Goal: Transaction & Acquisition: Purchase product/service

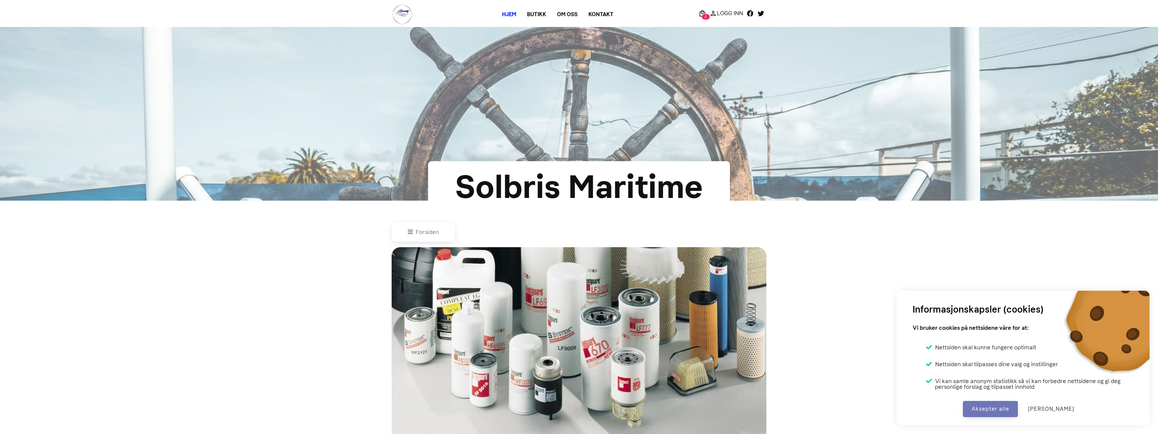
scroll to position [391, 0]
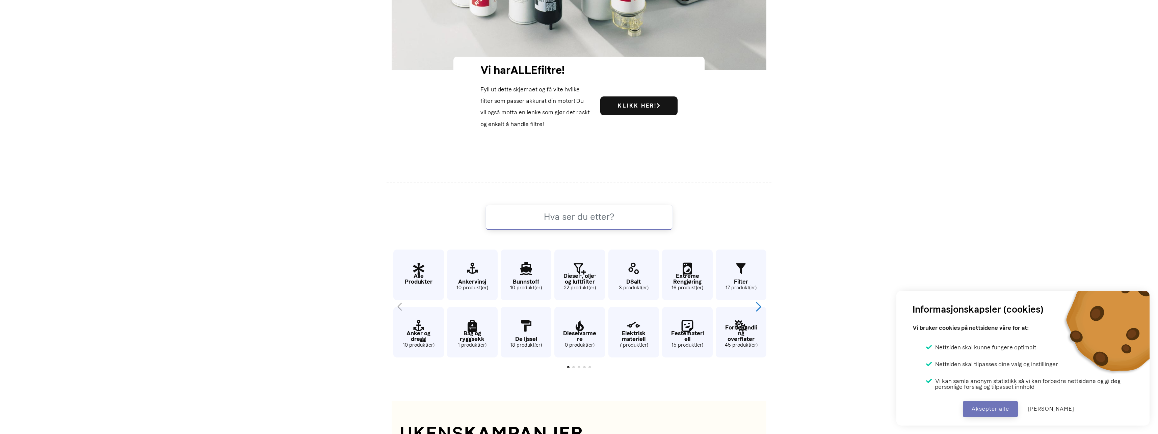
click at [755, 308] on div "Next slide" at bounding box center [758, 307] width 9 height 15
click at [689, 333] on icon "26 / 62" at bounding box center [687, 327] width 51 height 22
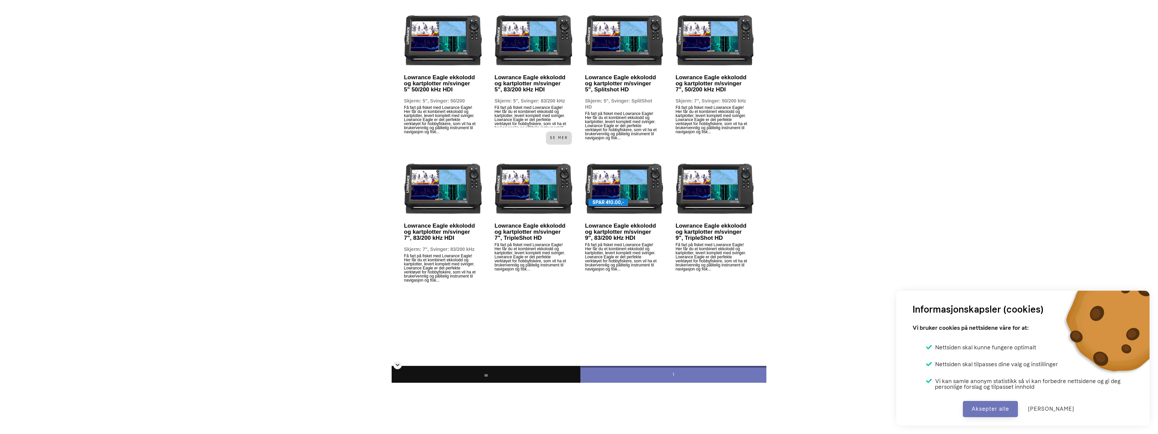
scroll to position [472, 0]
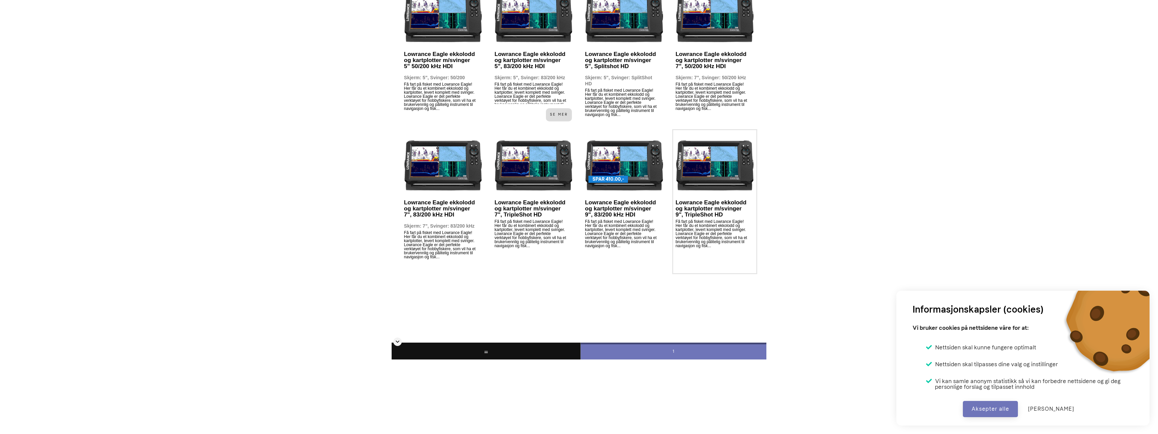
click at [685, 232] on p "Få fart på fisket med Lowrance Eagle! Her får du et kombinert ekkolodd og kartp…" at bounding box center [711, 246] width 73 height 52
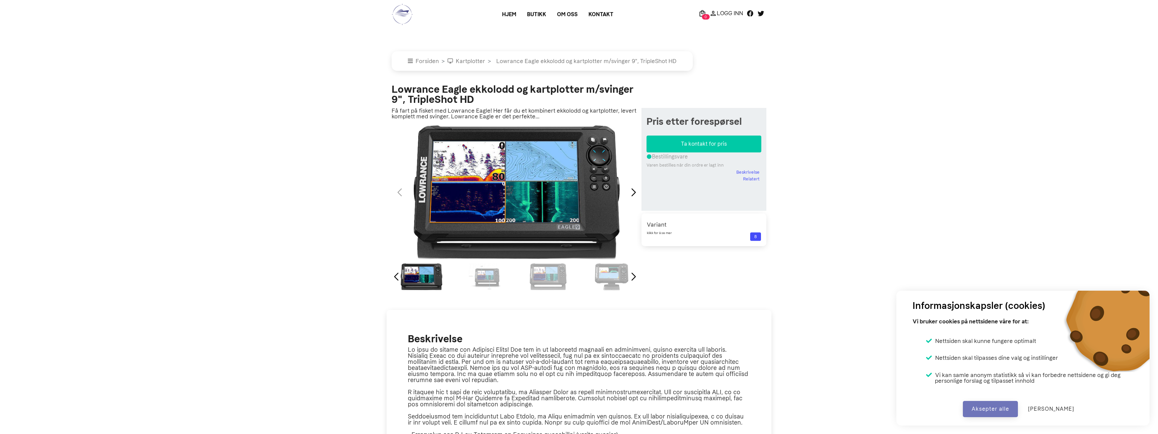
select select "lowrance-eagle-ekkolodd-og-kartplotter-msvinger-9-tripleshot_hd"
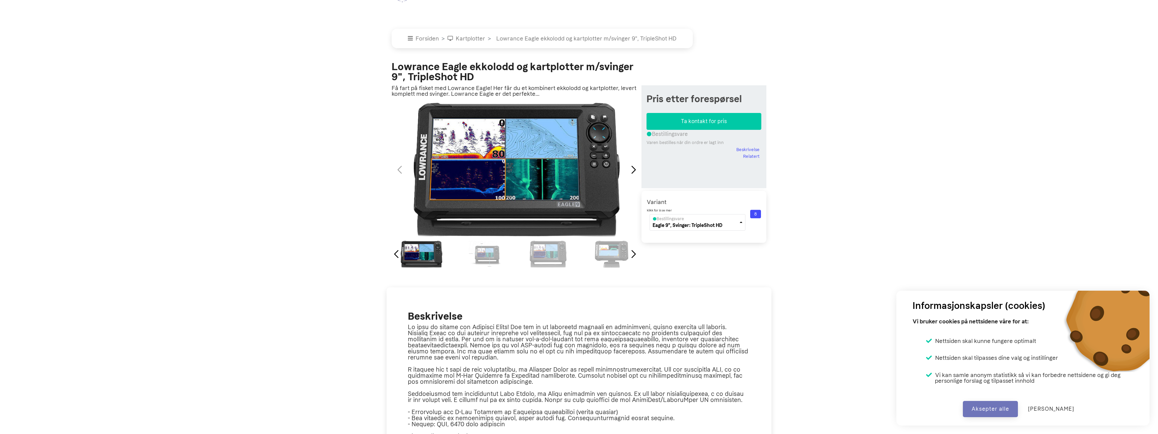
scroll to position [34, 0]
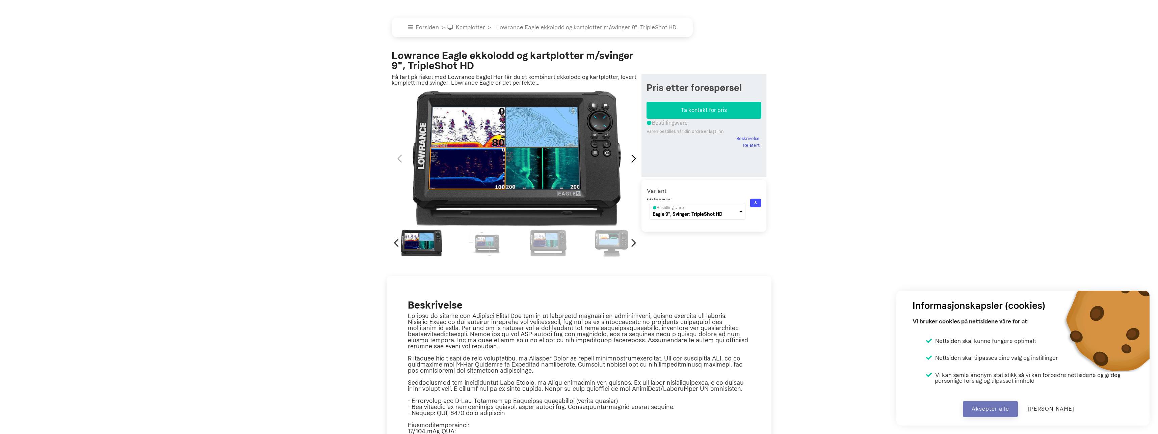
click at [575, 170] on div "1 / 7" at bounding box center [516, 159] width 252 height 136
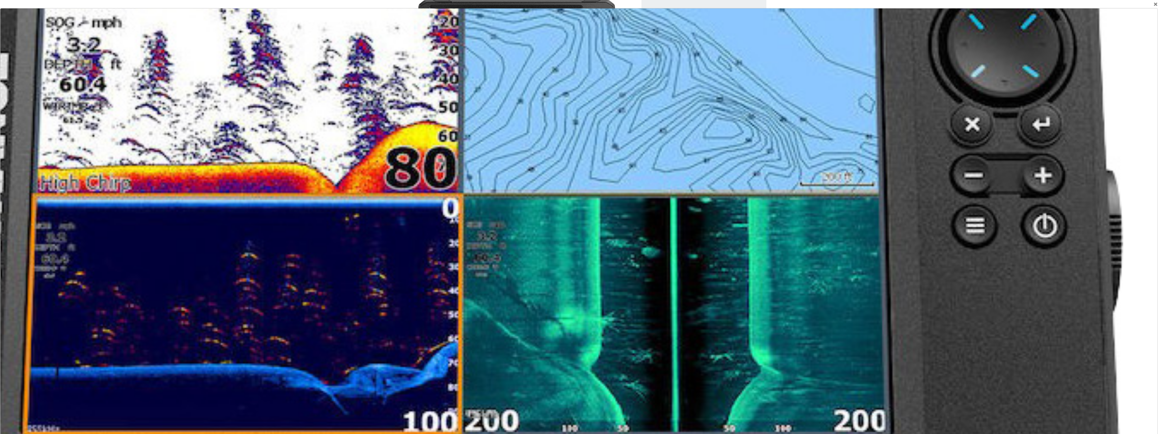
scroll to position [169, 0]
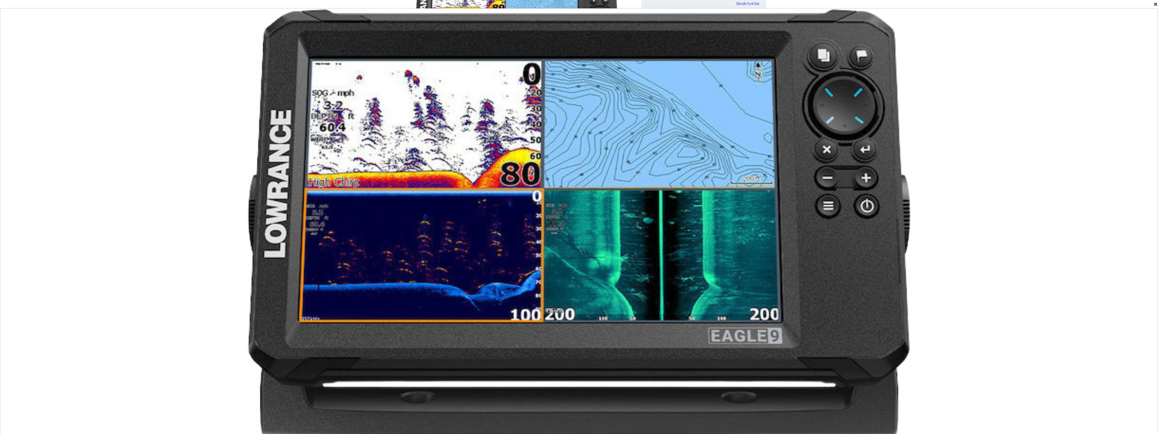
click at [1154, 5] on span "×" at bounding box center [1155, 4] width 5 height 8
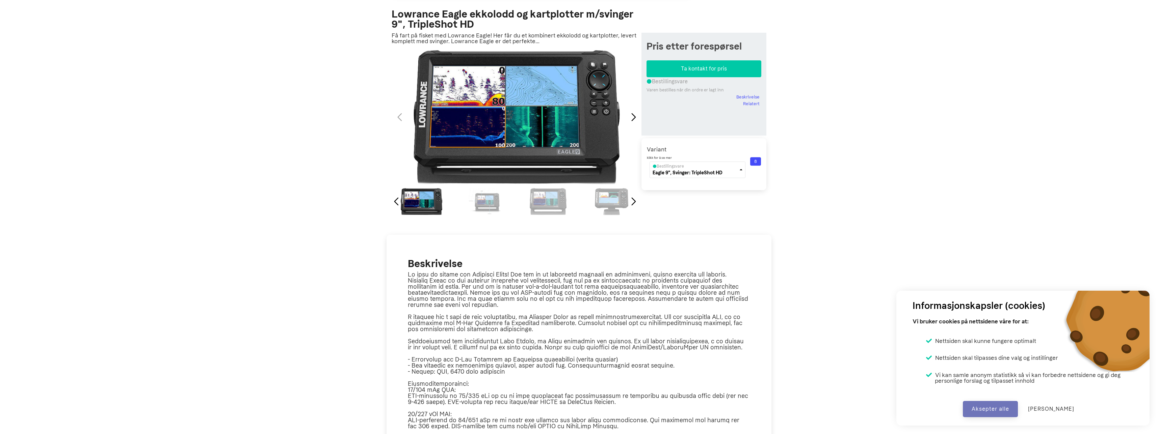
scroll to position [67, 0]
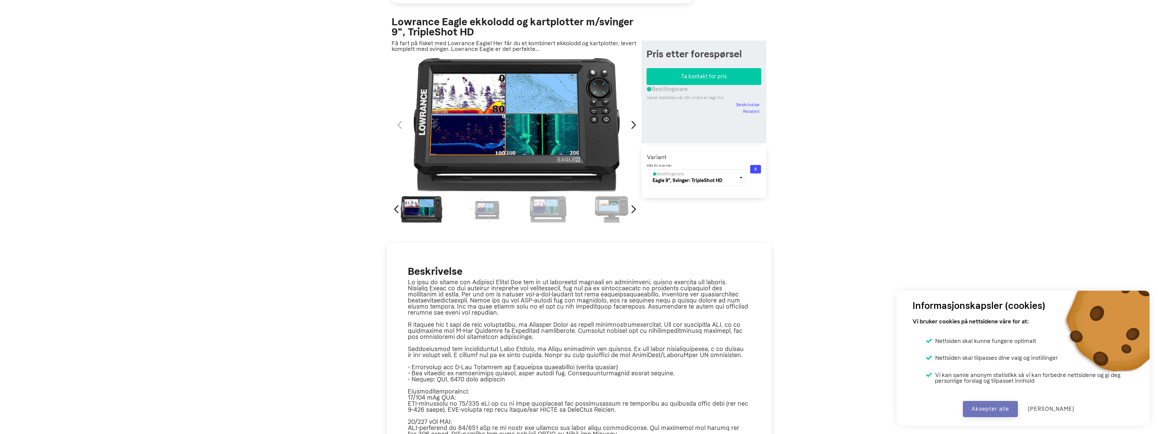
click at [486, 214] on div "2 / 7" at bounding box center [485, 209] width 60 height 27
click at [633, 208] on div "Next slide" at bounding box center [633, 209] width 9 height 15
click at [996, 409] on button "Aksepter alle" at bounding box center [989, 409] width 55 height 16
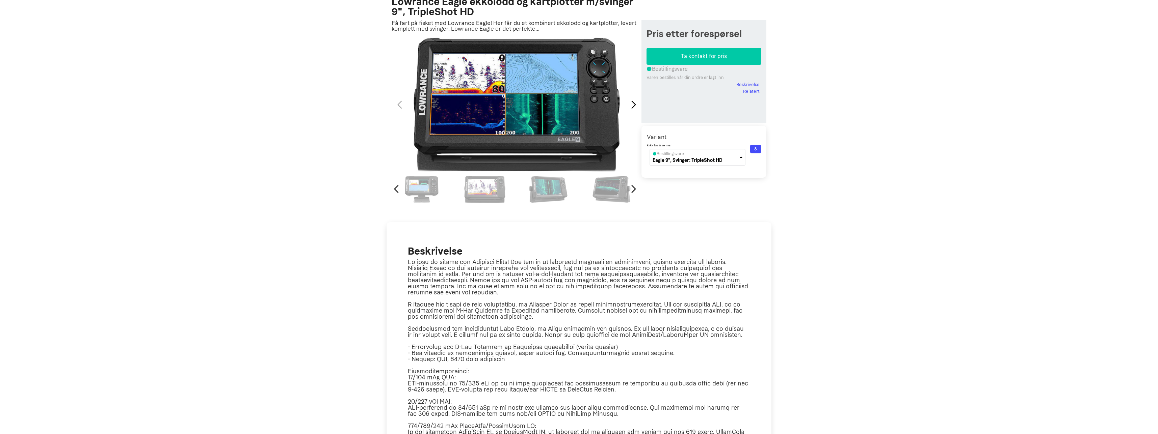
scroll to position [101, 0]
